Goal: Transaction & Acquisition: Purchase product/service

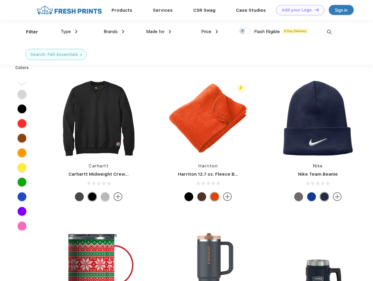
scroll to position [0, 0]
click at [298, 10] on link "Add your Logo Design Tool" at bounding box center [300, 10] width 48 height 10
click at [0, 0] on div "Design Tool" at bounding box center [0, 0] width 0 height 0
click at [314, 10] on link "Add your Logo Design Tool" at bounding box center [300, 10] width 48 height 10
click at [28, 32] on div "Filter" at bounding box center [32, 32] width 12 height 7
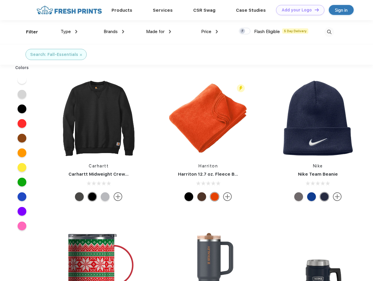
click at [69, 32] on span "Type" at bounding box center [66, 31] width 10 height 5
click at [114, 32] on span "Brands" at bounding box center [111, 31] width 14 height 5
click at [159, 32] on span "Made for" at bounding box center [155, 31] width 18 height 5
click at [209, 32] on span "Price" at bounding box center [206, 31] width 10 height 5
click at [245, 31] on div at bounding box center [244, 31] width 11 height 6
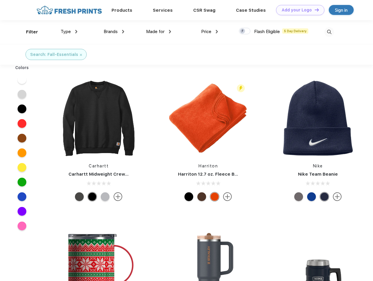
click at [242, 31] on input "checkbox" at bounding box center [241, 29] width 4 height 4
click at [329, 32] on img at bounding box center [329, 32] width 10 height 10
